Goal: Task Accomplishment & Management: Complete application form

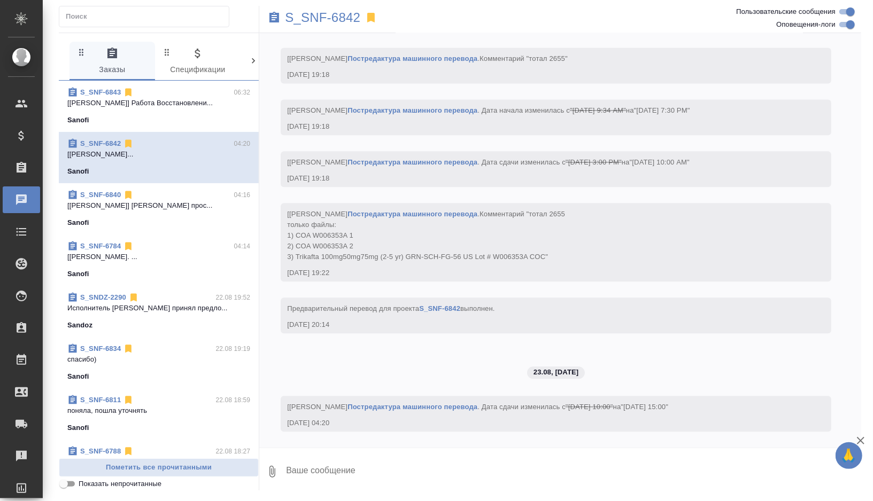
scroll to position [4444, 0]
click at [328, 16] on p "S_SNF-6842" at bounding box center [322, 17] width 75 height 11
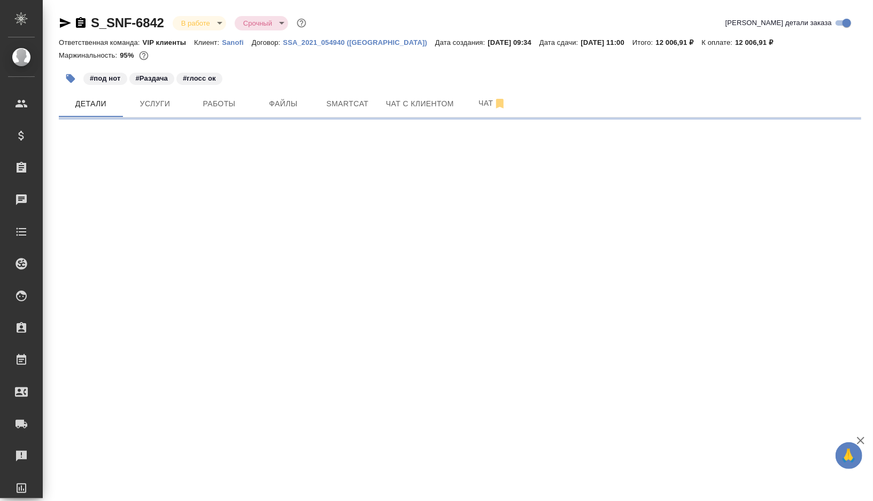
select select "RU"
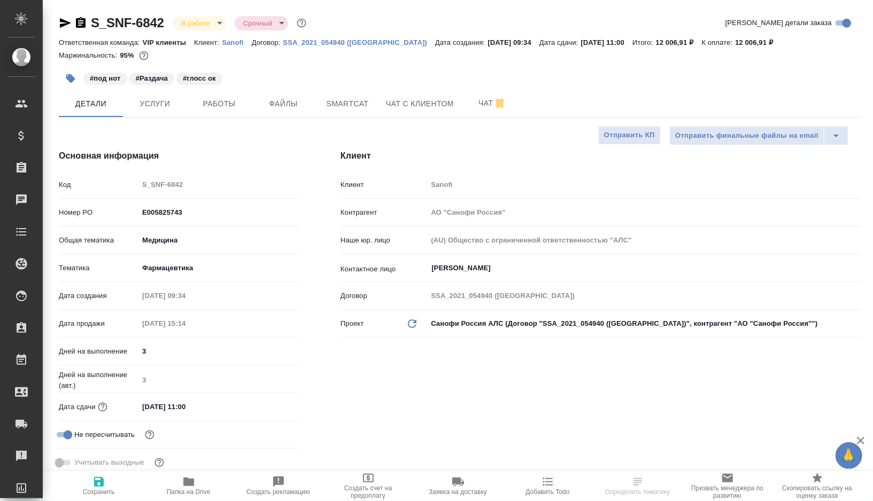
type input "[PERSON_NAME]"
type input "Комаров Роман"
type textarea "x"
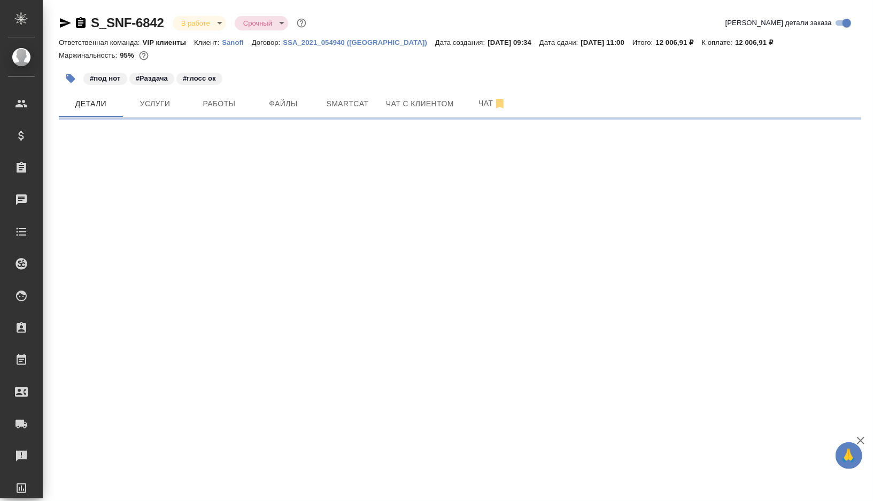
select select "RU"
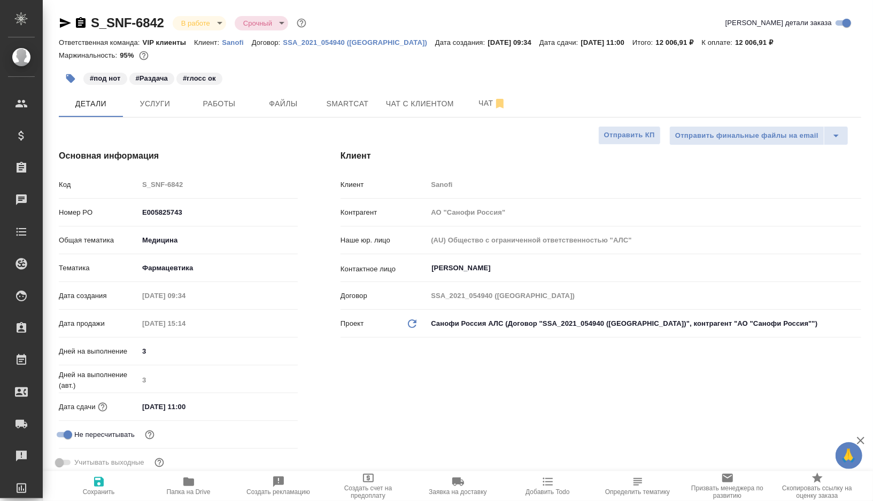
type textarea "x"
click at [221, 105] on span "Работы" at bounding box center [218, 103] width 51 height 13
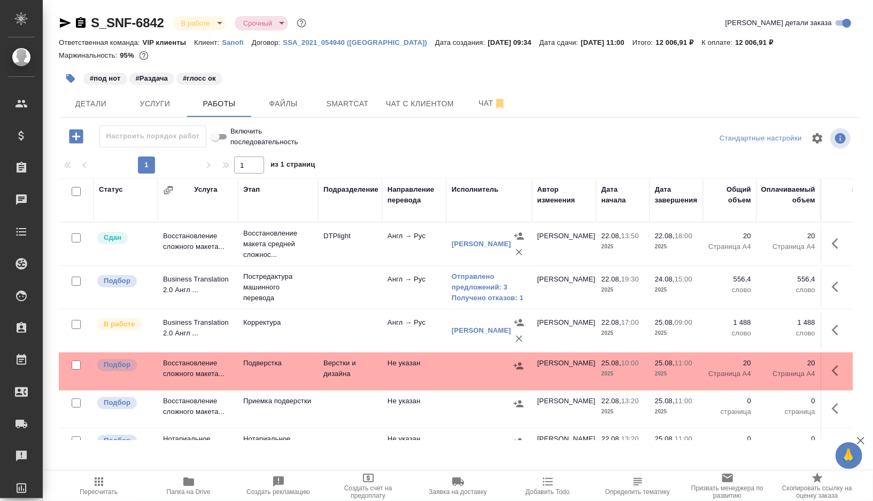
scroll to position [9, 0]
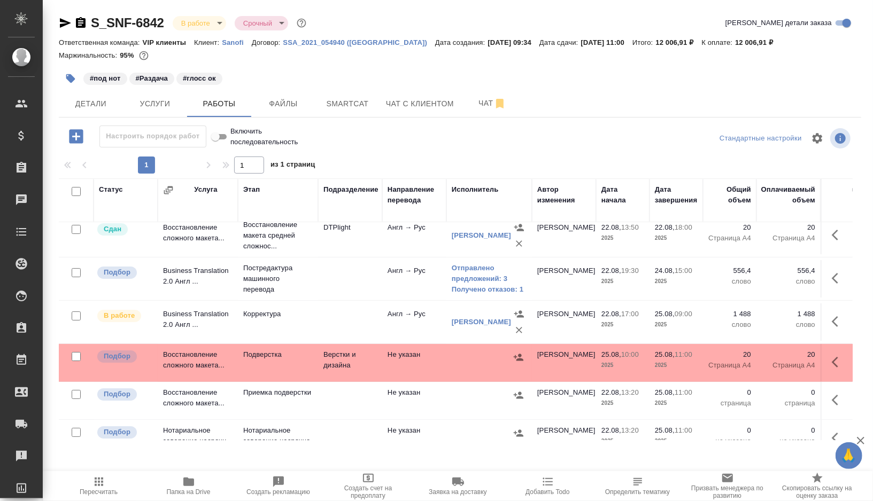
click at [337, 254] on td at bounding box center [350, 235] width 64 height 37
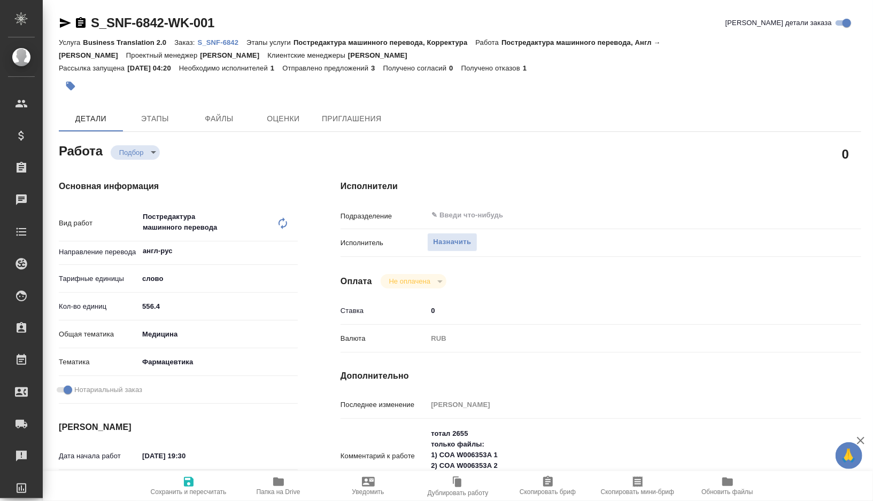
type textarea "x"
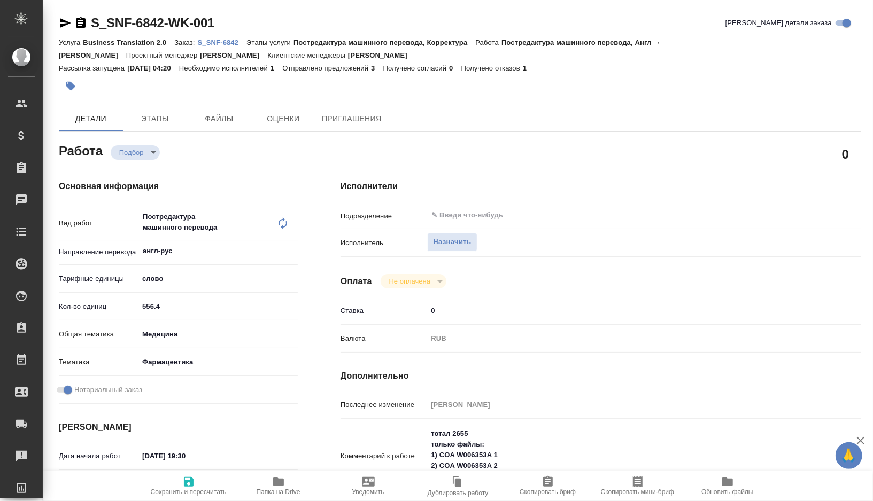
type textarea "x"
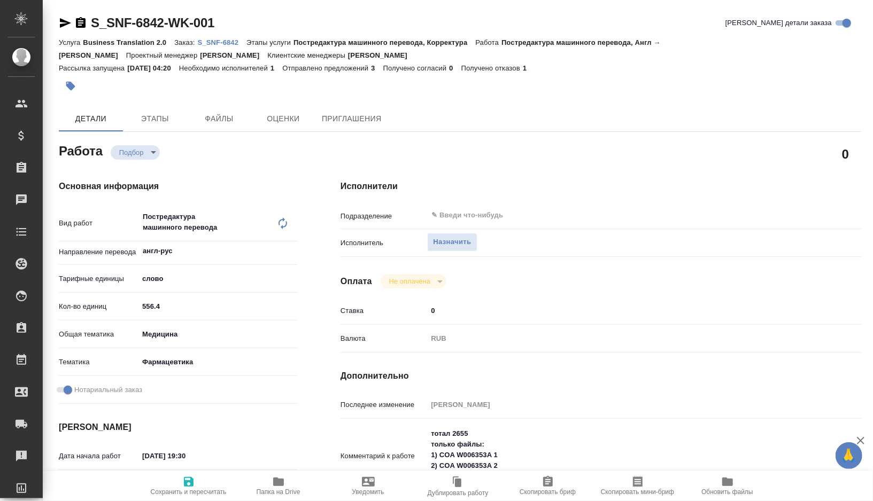
type textarea "x"
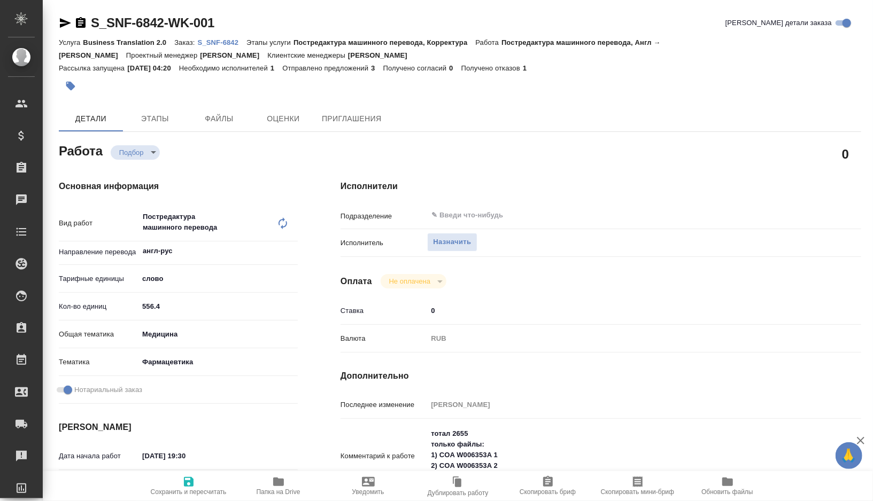
type textarea "x"
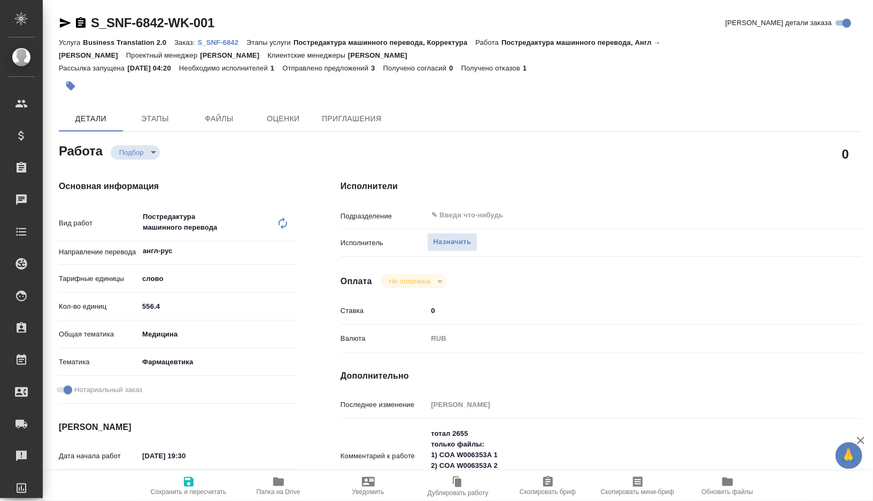
type textarea "x"
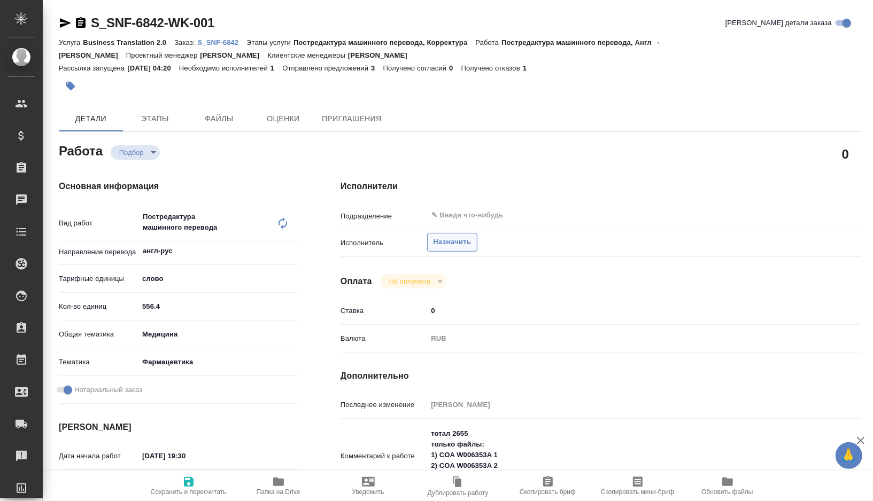
type textarea "x"
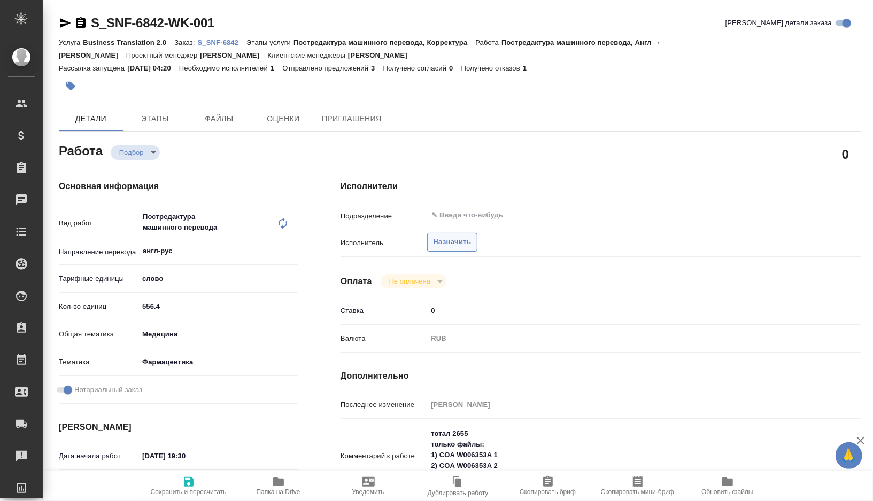
type textarea "x"
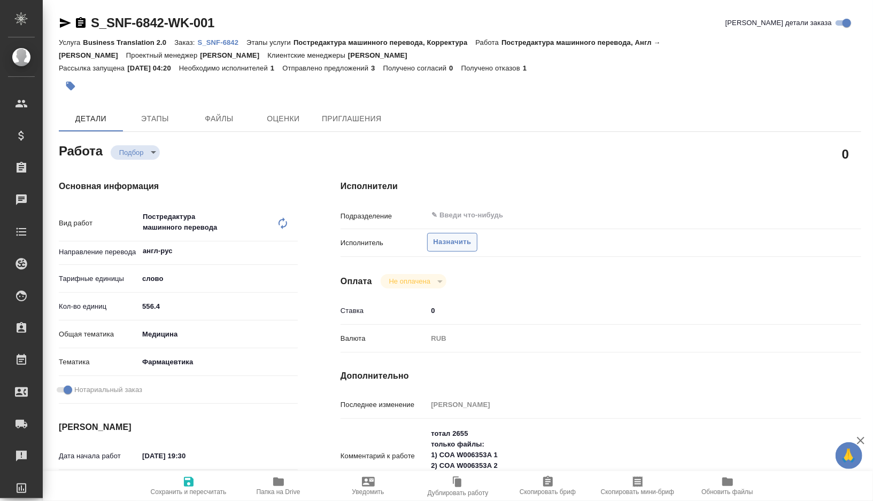
click at [453, 245] on span "Назначить" at bounding box center [452, 242] width 38 height 12
type textarea "x"
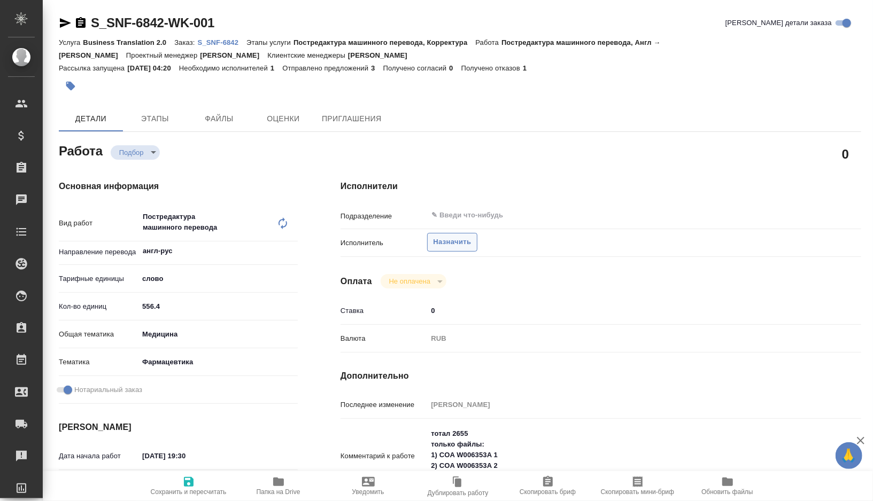
type textarea "x"
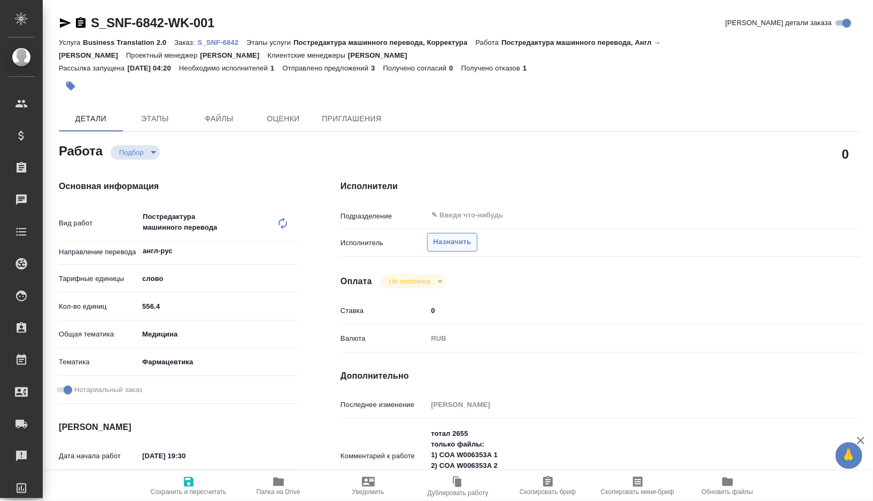
type textarea "x"
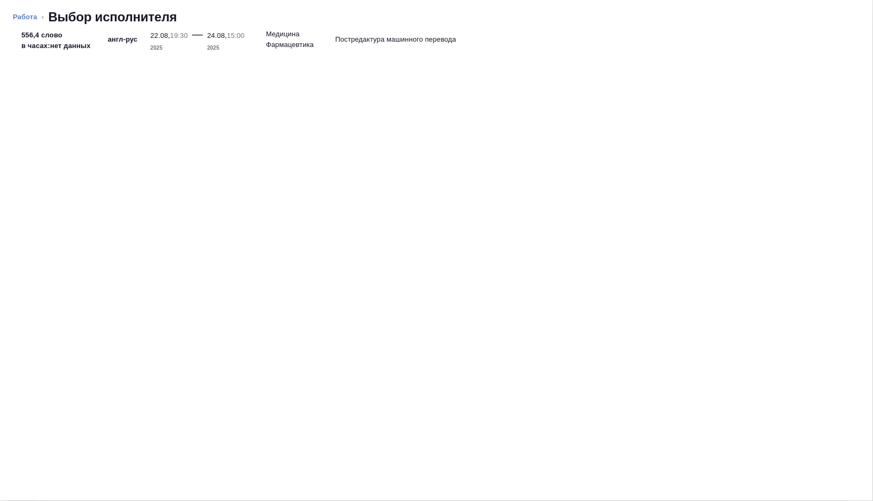
type textarea "x"
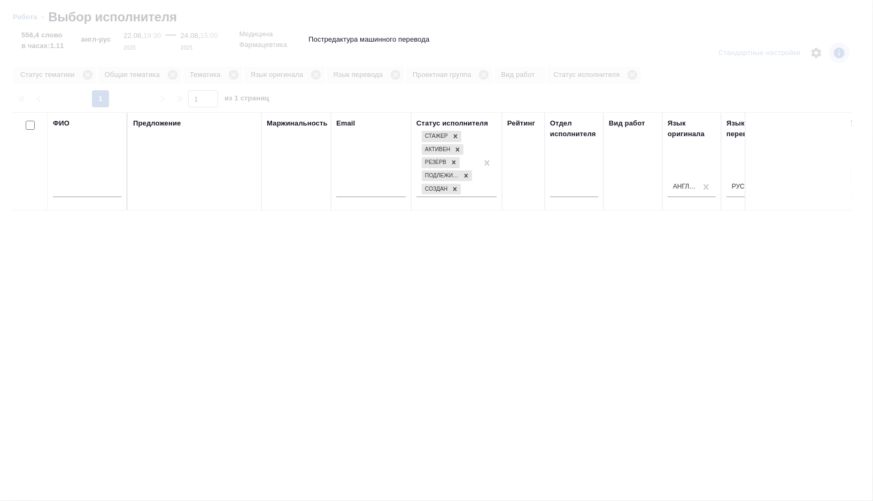
type textarea "x"
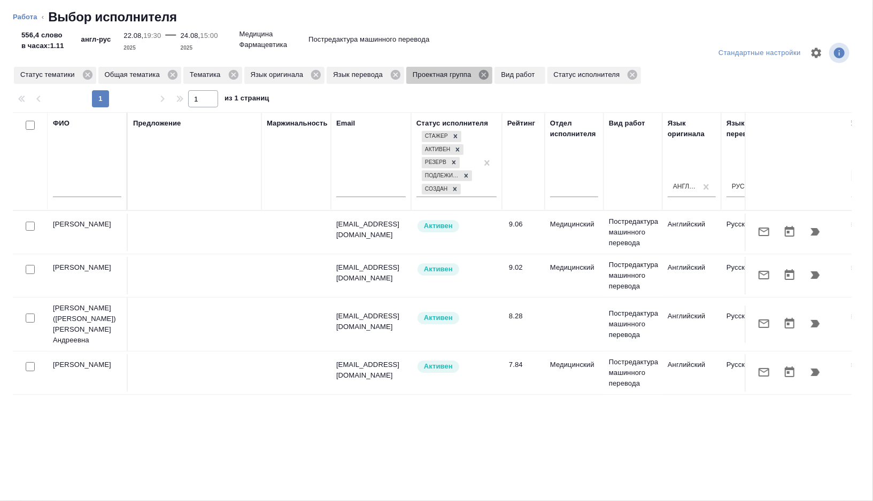
click at [488, 77] on icon at bounding box center [484, 75] width 10 height 10
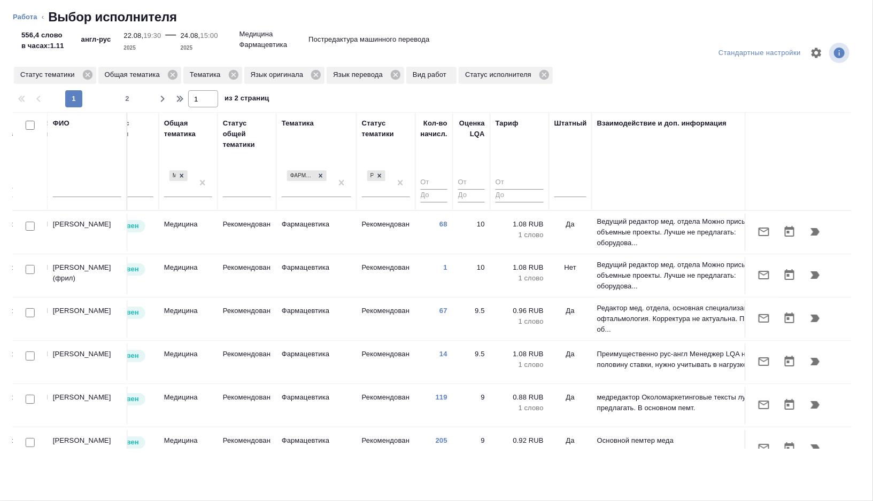
scroll to position [0, 713]
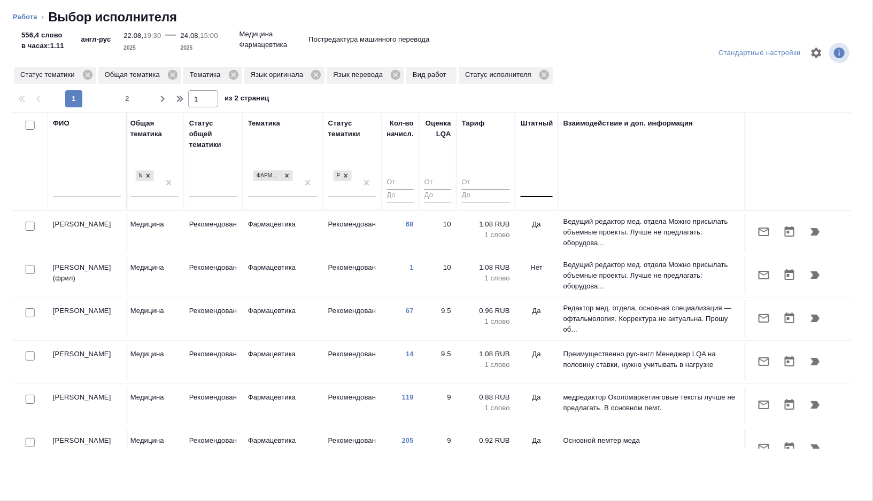
click at [535, 191] on div at bounding box center [537, 186] width 32 height 15
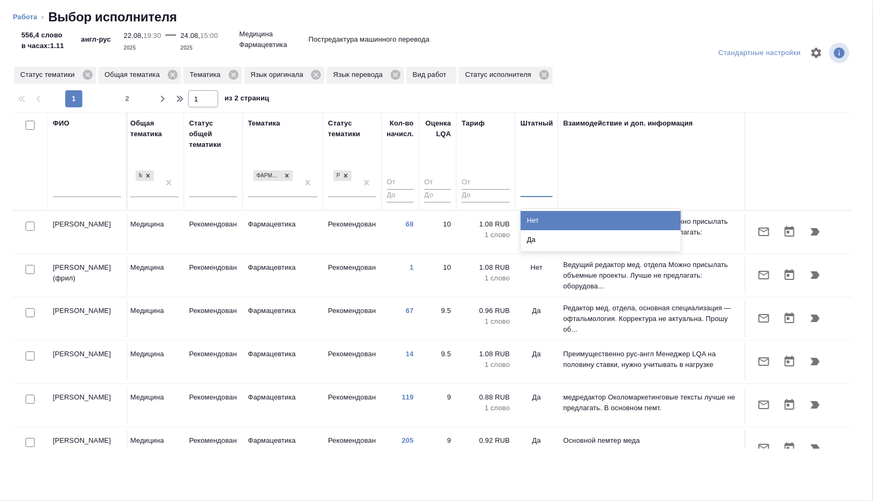
click at [535, 224] on div "Нет" at bounding box center [601, 220] width 160 height 19
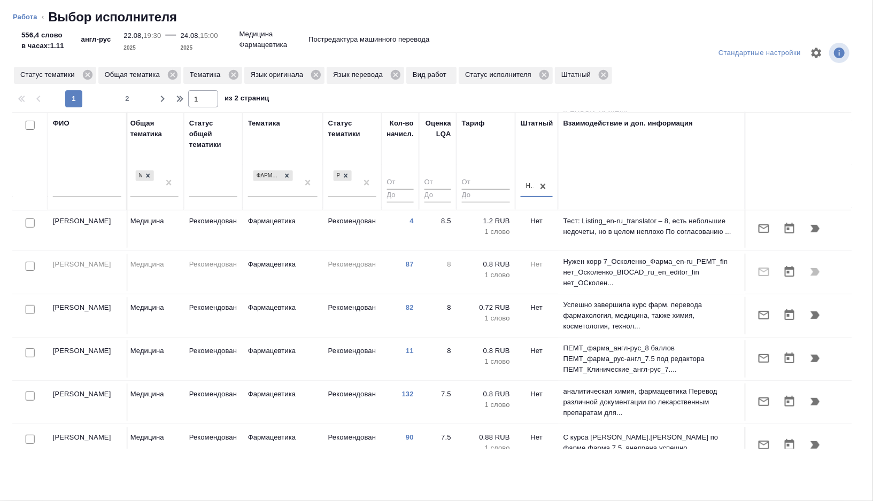
scroll to position [264, 713]
click at [27, 305] on input "checkbox" at bounding box center [30, 308] width 9 height 9
checkbox input "true"
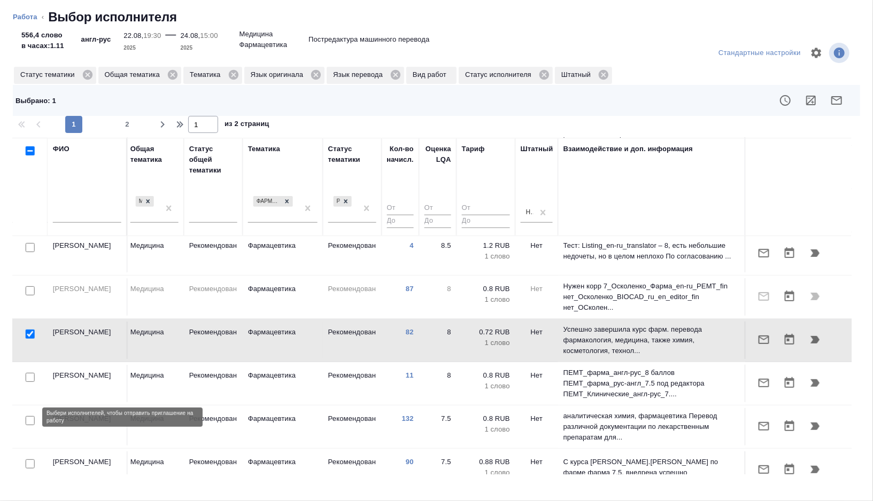
click at [30, 418] on input "checkbox" at bounding box center [30, 420] width 9 height 9
checkbox input "true"
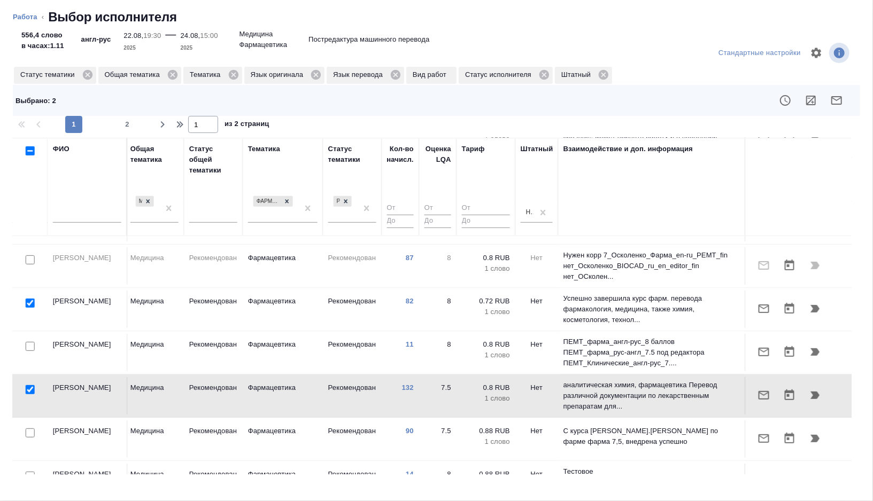
scroll to position [301, 713]
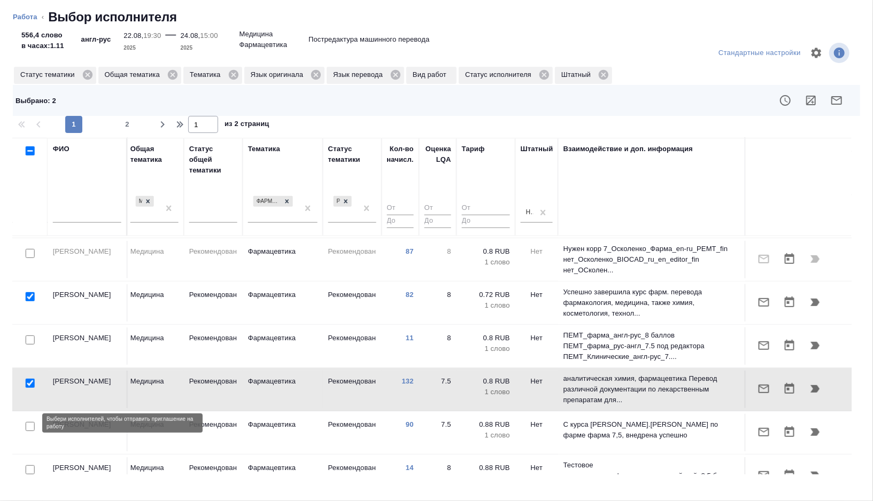
click at [30, 422] on input "checkbox" at bounding box center [30, 426] width 9 height 9
checkbox input "true"
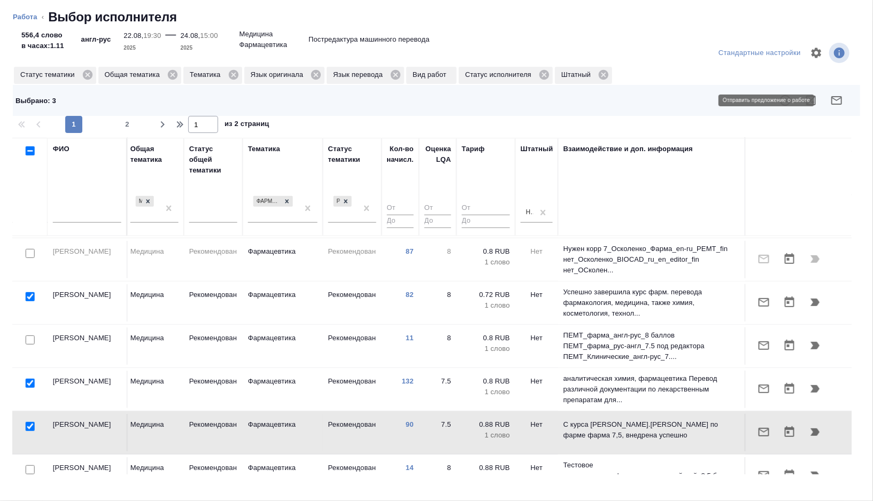
click at [837, 106] on icon "button" at bounding box center [836, 100] width 13 height 13
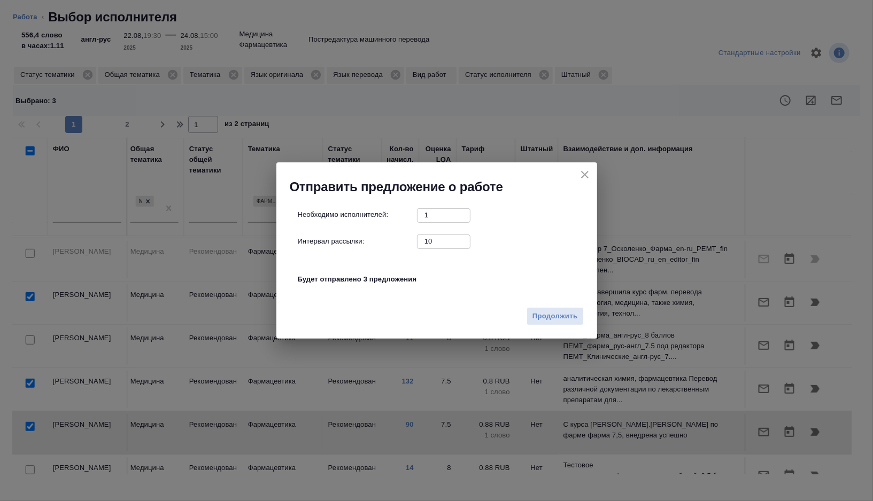
click at [438, 240] on input "10" at bounding box center [443, 241] width 53 height 13
type input "0"
click at [545, 308] on button "Продолжить" at bounding box center [554, 316] width 57 height 19
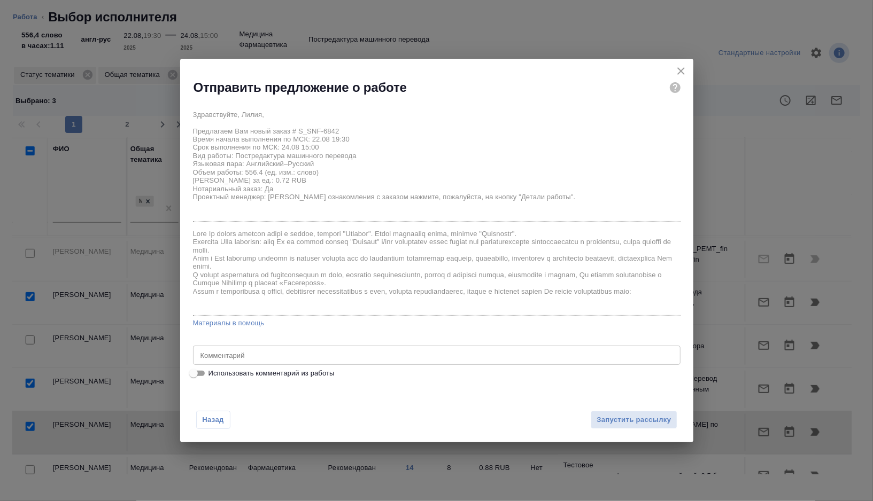
click at [278, 379] on label "Использовать комментарий из работы" at bounding box center [429, 373] width 485 height 13
click at [213, 379] on input "Использовать комментарий из работы" at bounding box center [193, 373] width 38 height 13
checkbox input "true"
type textarea "тотал 2655 только файлы: 1) COA W006353A 1 2) COA W006353A 2 3) Trikafta 100mg5…"
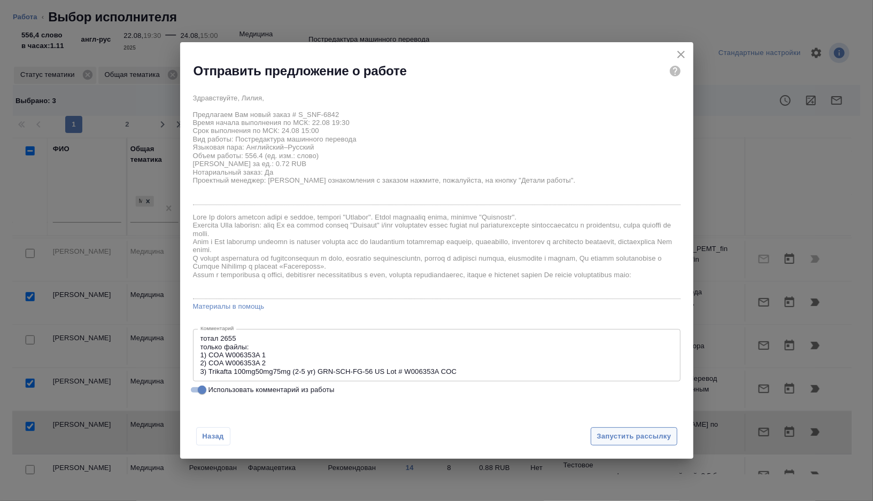
click at [614, 437] on span "Запустить рассылку" at bounding box center [633, 437] width 74 height 12
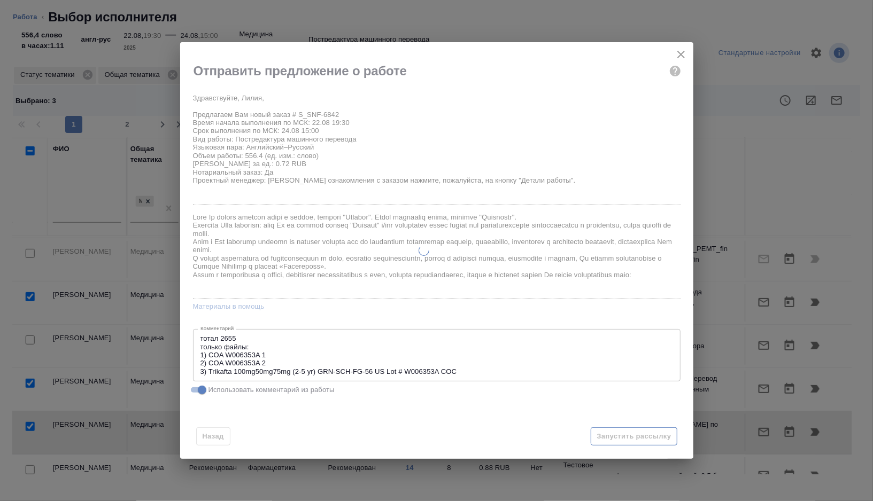
type textarea "x"
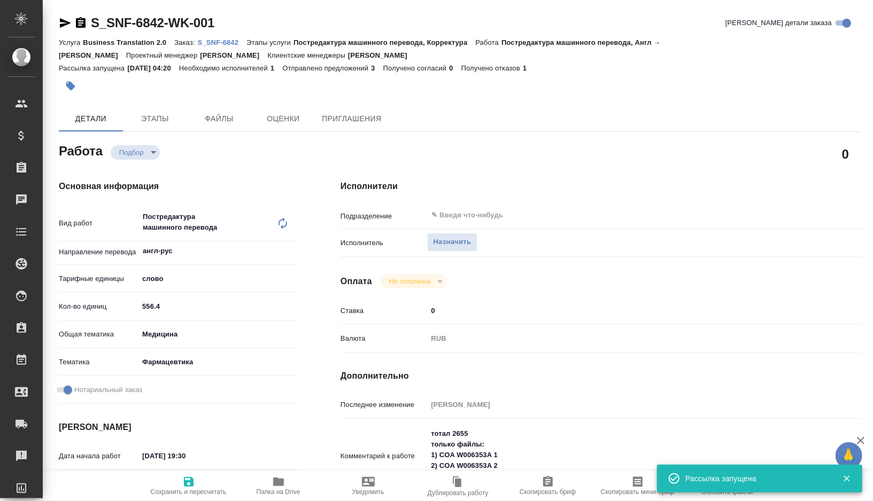
type input "recruiting"
type textarea "Постредактура машинного перевода"
type textarea "x"
type input "англ-рус"
type input "5a8b1489cc6b4906c91bfd90"
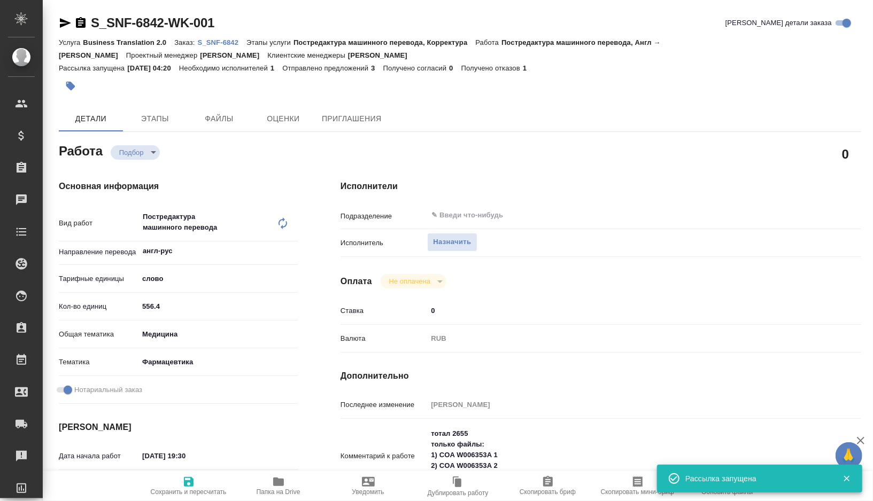
type input "556.4"
type input "med"
type input "6149832f2b7be24903fd7a82"
checkbox input "true"
type input "22.08.2025 19:30"
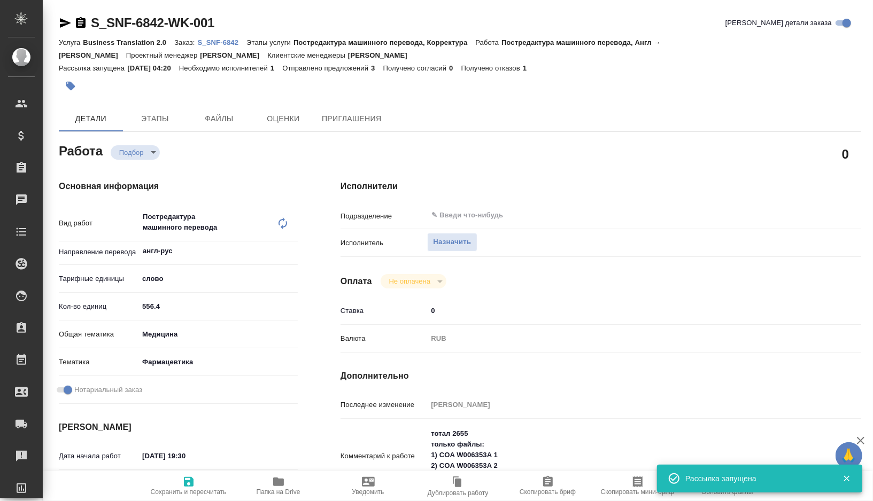
type input "24.08.2025 15:00"
type input "25.08.2025 11:00"
type input "notPayed"
type input "0"
type input "RUB"
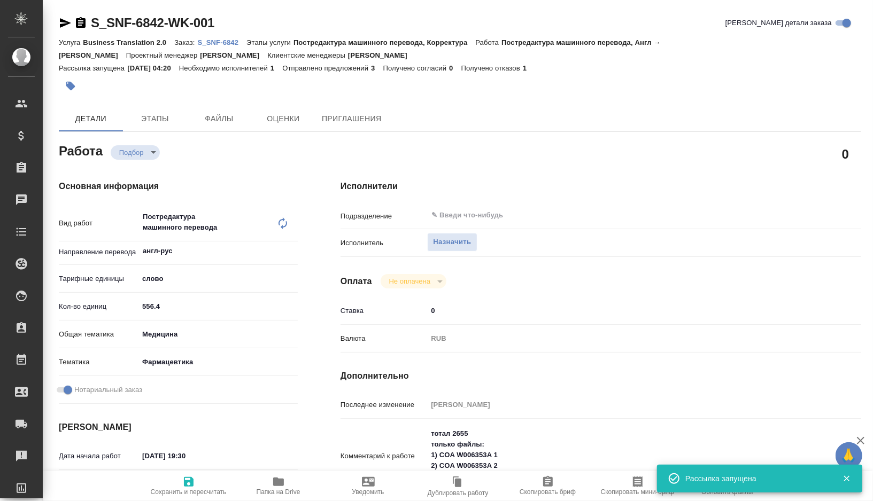
type input "[PERSON_NAME]"
type textarea "тотал 2655 только файлы: 1) COA W006353A 1 2) COA W006353A 2 3) Trikafta 100mg5…"
type textarea "x"
type textarea "/Clients/Sanofi/Orders/S_SNF-6842/Translated/S_SNF-6842-WK-001"
type textarea "x"
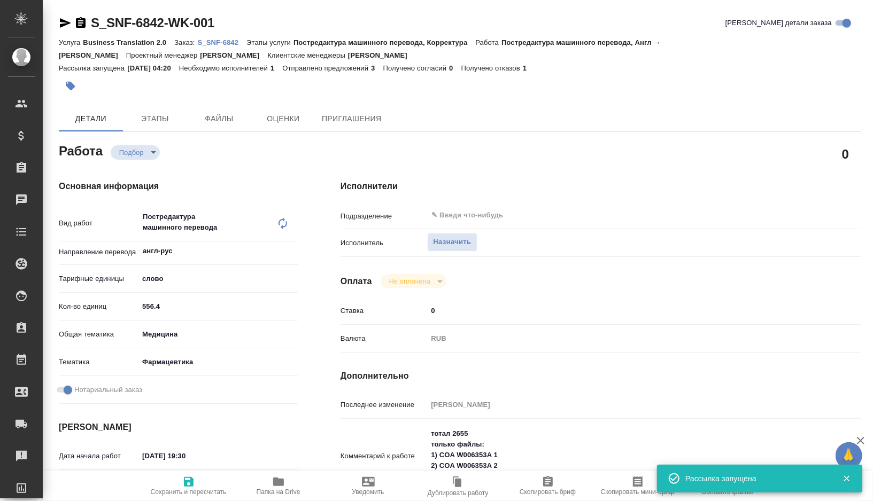
type input "S_SNF-6842"
type input "E005825743"
type input "Business Translation 2.0"
type input "Постредактура машинного перевода, Корректура"
type input "[PERSON_NAME]"
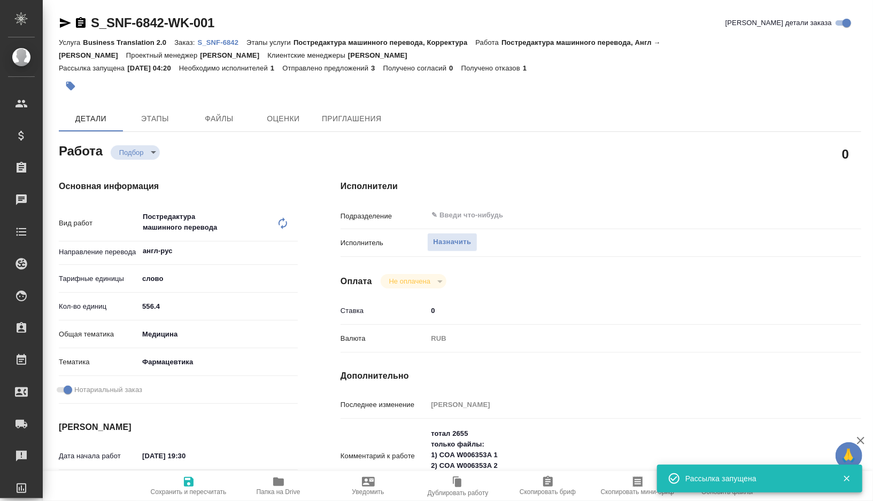
type input "[PERSON_NAME]"
type input "/Clients/Sanofi/Orders/S_SNF-6842"
type textarea "x"
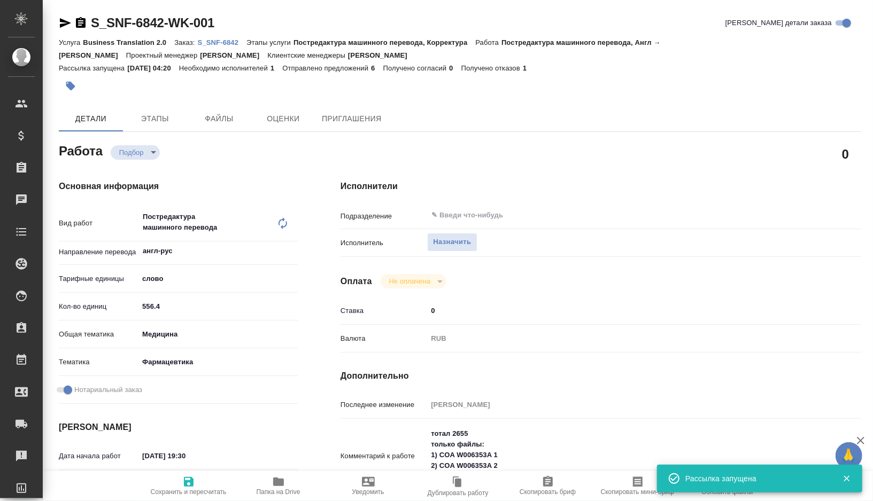
type textarea "x"
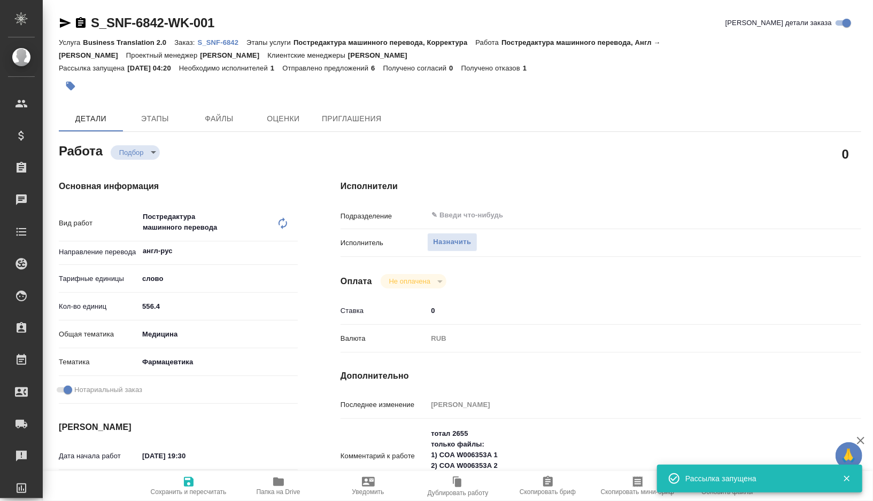
type textarea "x"
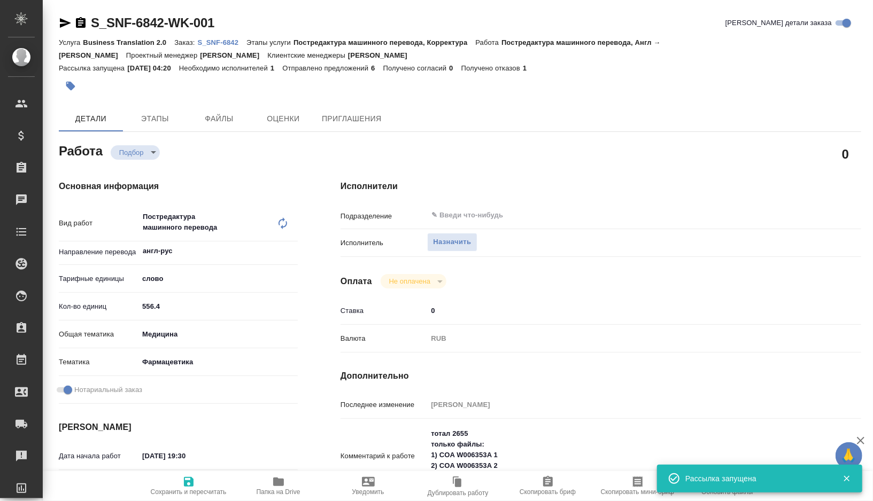
type textarea "x"
